Goal: Information Seeking & Learning: Learn about a topic

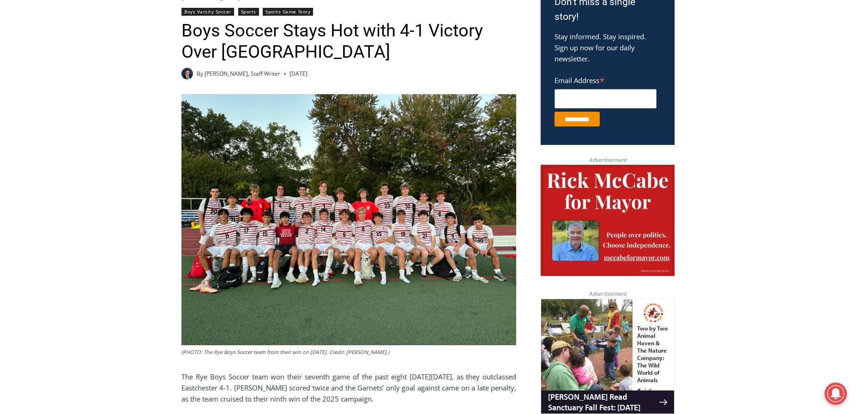
scroll to position [139, 0]
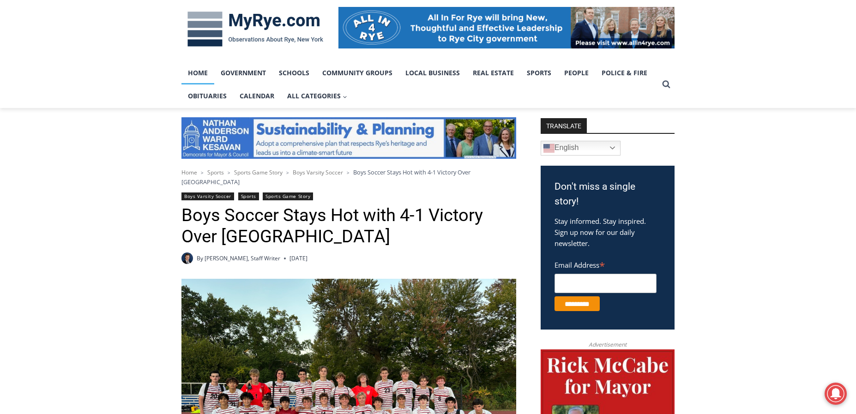
click at [200, 75] on link "Home" at bounding box center [198, 72] width 33 height 23
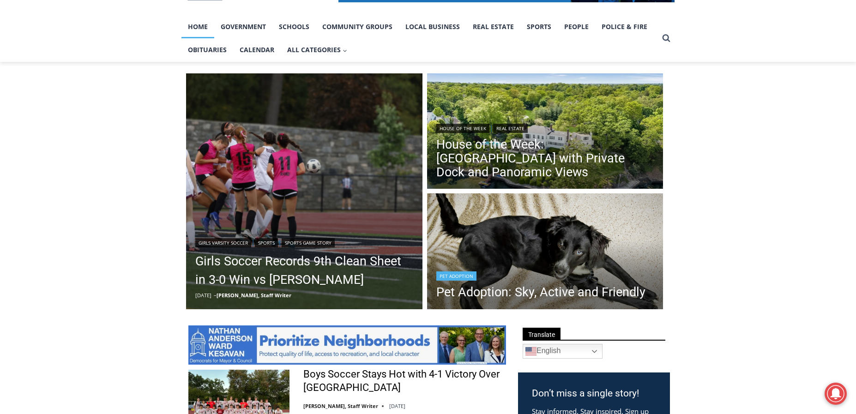
scroll to position [277, 0]
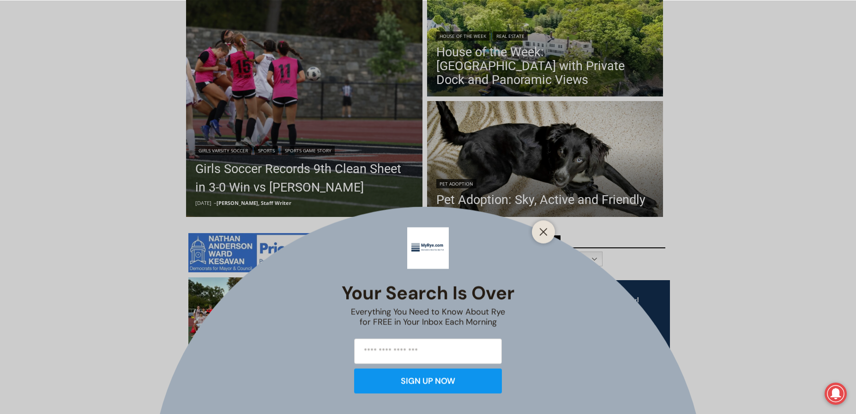
click at [544, 230] on icon "Close" at bounding box center [543, 232] width 8 height 8
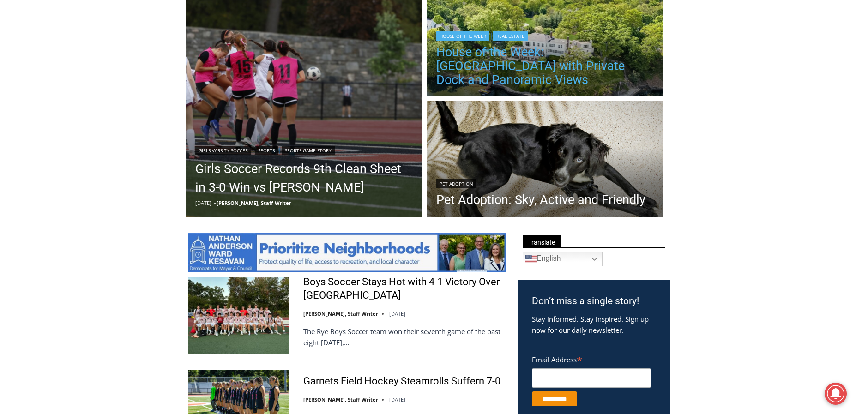
click at [520, 72] on link "House of the Week: Historic Rye Waterfront Estate with Private Dock and Panoram…" at bounding box center [545, 66] width 218 height 42
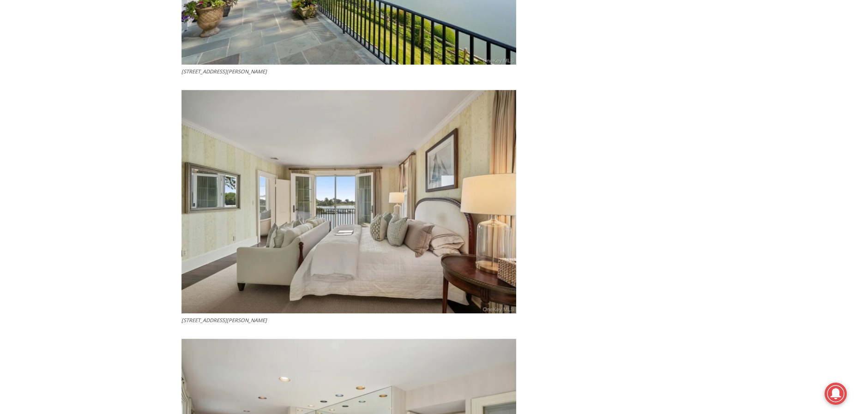
scroll to position [3048, 0]
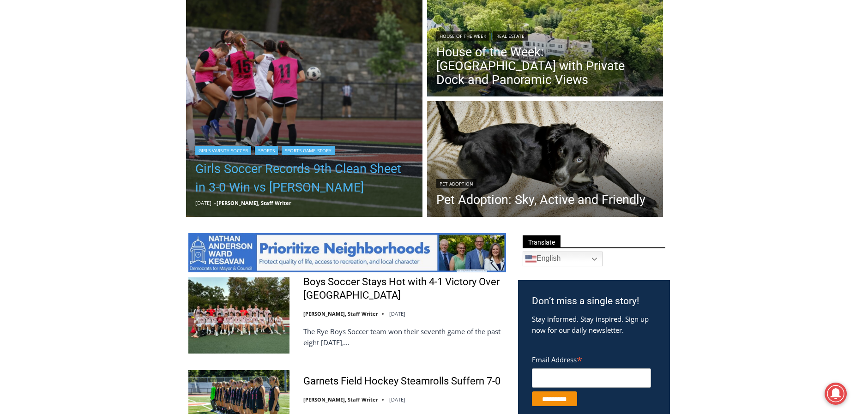
click at [273, 172] on link "Girls Soccer Records 9th Clean Sheet in 3-0 Win vs Harrison" at bounding box center [304, 178] width 218 height 37
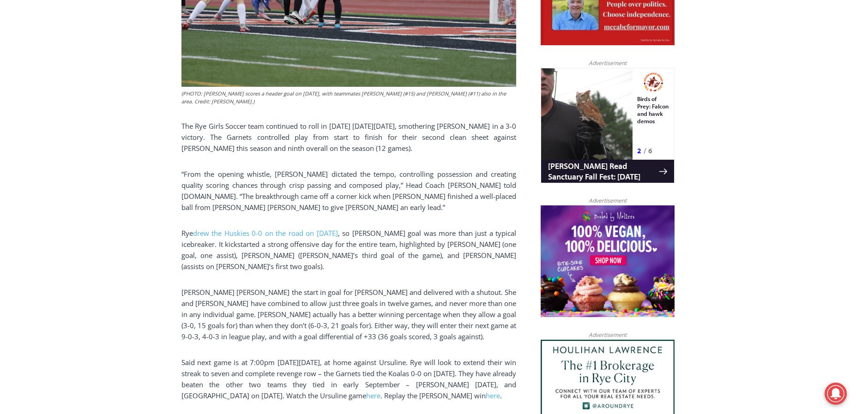
scroll to position [323, 0]
